Goal: Entertainment & Leisure: Consume media (video, audio)

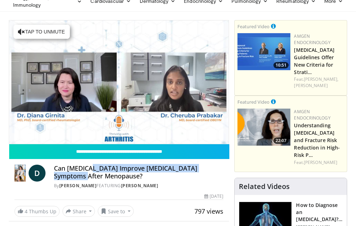
click at [94, 173] on h4 "Can [MEDICAL_DATA] Improve [MEDICAL_DATA] Symptoms After Menopause?" at bounding box center [139, 172] width 170 height 15
click at [95, 171] on h4 "Can [MEDICAL_DATA] Improve [MEDICAL_DATA] Symptoms After Menopause?" at bounding box center [139, 172] width 170 height 15
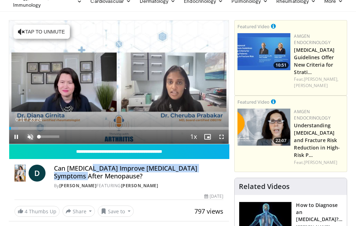
click at [30, 136] on span "Video Player" at bounding box center [30, 137] width 14 height 14
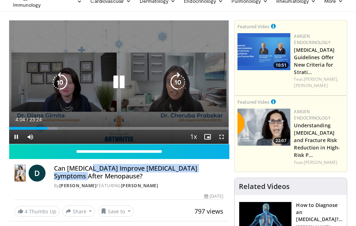
click at [119, 81] on icon "Video Player" at bounding box center [119, 82] width 20 height 20
click at [117, 78] on icon "Video Player" at bounding box center [119, 82] width 20 height 20
click at [117, 84] on icon "Video Player" at bounding box center [119, 82] width 20 height 20
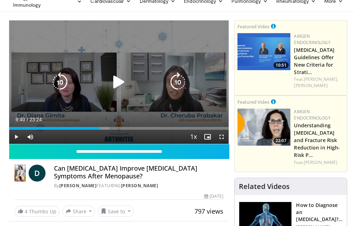
click at [90, 91] on div "10 seconds Tap to unmute" at bounding box center [119, 82] width 220 height 124
click at [114, 80] on icon "Video Player" at bounding box center [119, 82] width 20 height 20
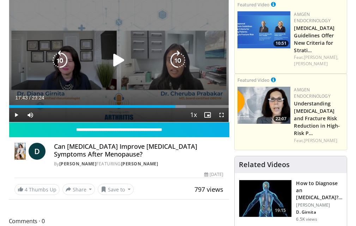
scroll to position [71, 0]
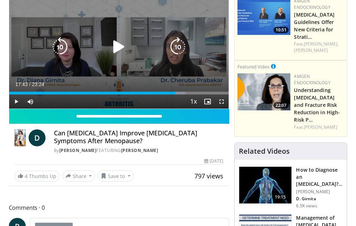
click at [124, 44] on div "10 seconds Tap to unmute" at bounding box center [119, 47] width 220 height 124
click at [114, 46] on icon "Video Player" at bounding box center [119, 47] width 20 height 20
drag, startPoint x: 179, startPoint y: 45, endPoint x: 177, endPoint y: 48, distance: 4.1
click at [180, 51] on icon "Video Player" at bounding box center [178, 47] width 20 height 20
drag, startPoint x: 116, startPoint y: 45, endPoint x: 117, endPoint y: 51, distance: 5.7
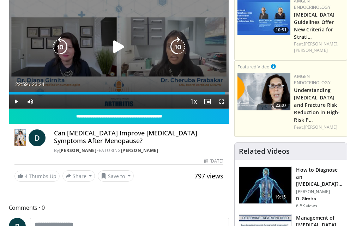
click at [118, 54] on icon "Video Player" at bounding box center [119, 47] width 20 height 20
